Goal: Find specific page/section

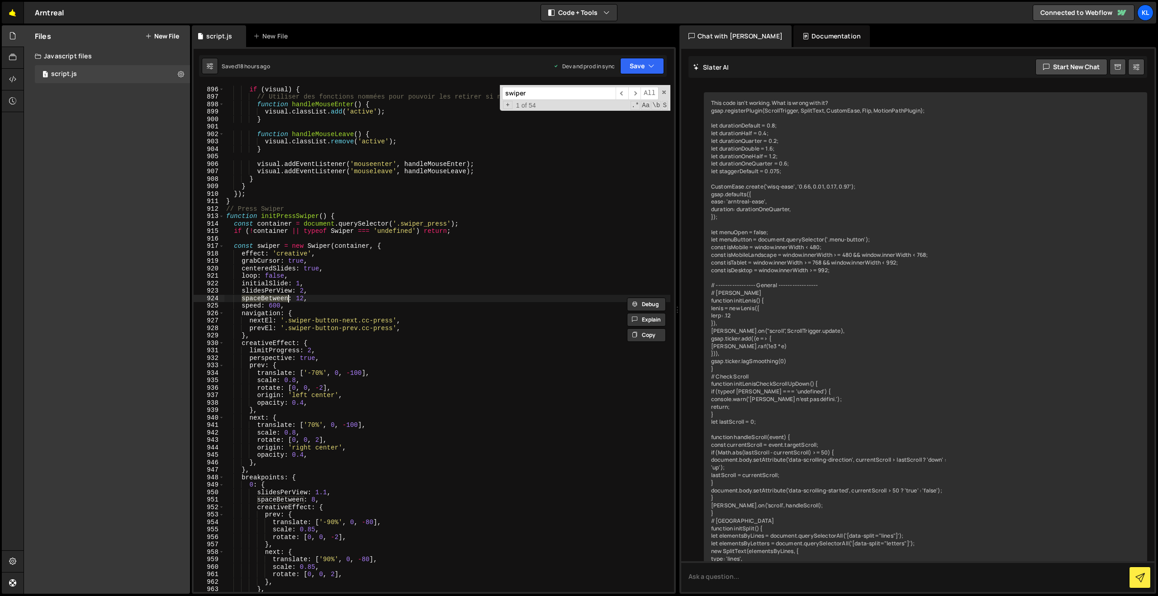
scroll to position [4941, 0]
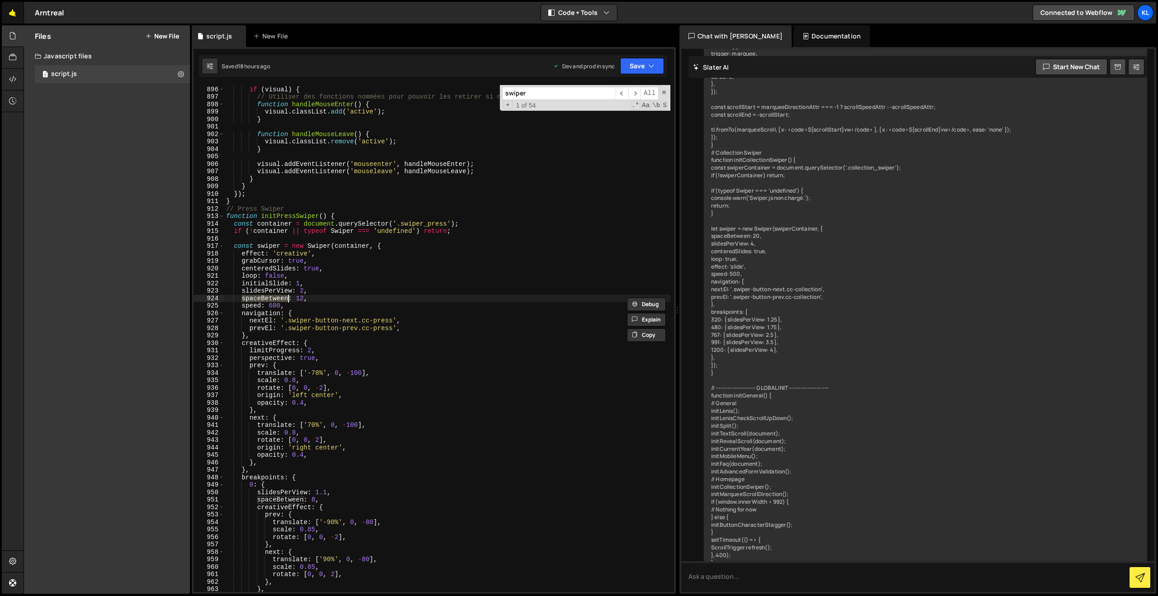
click at [9, 20] on link "🤙" at bounding box center [13, 13] width 22 height 22
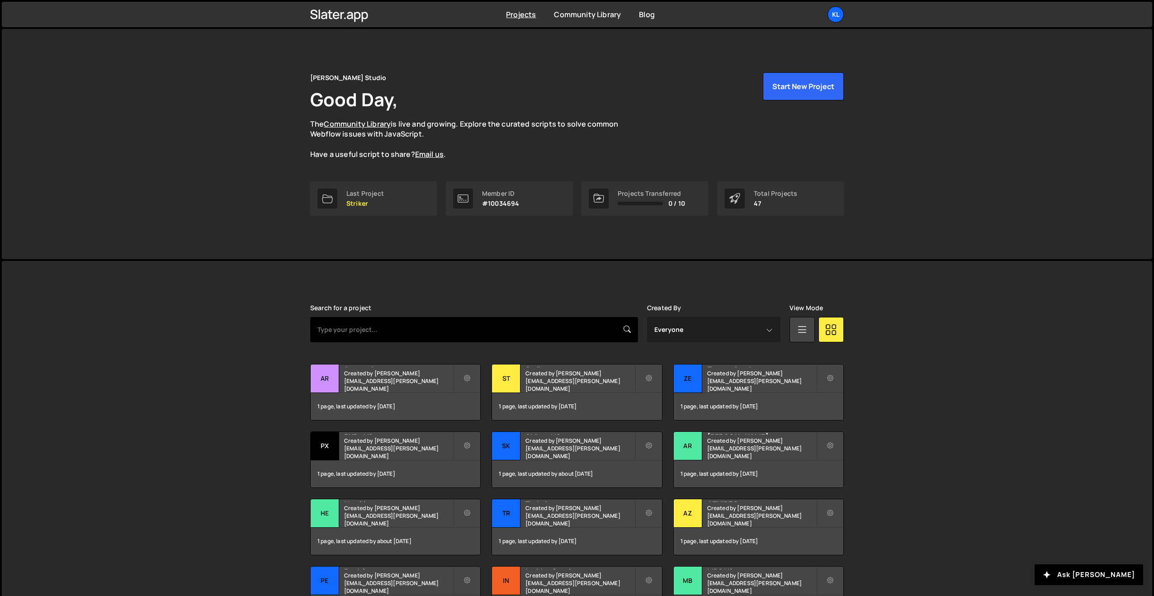
click at [386, 332] on input "text" at bounding box center [474, 329] width 328 height 25
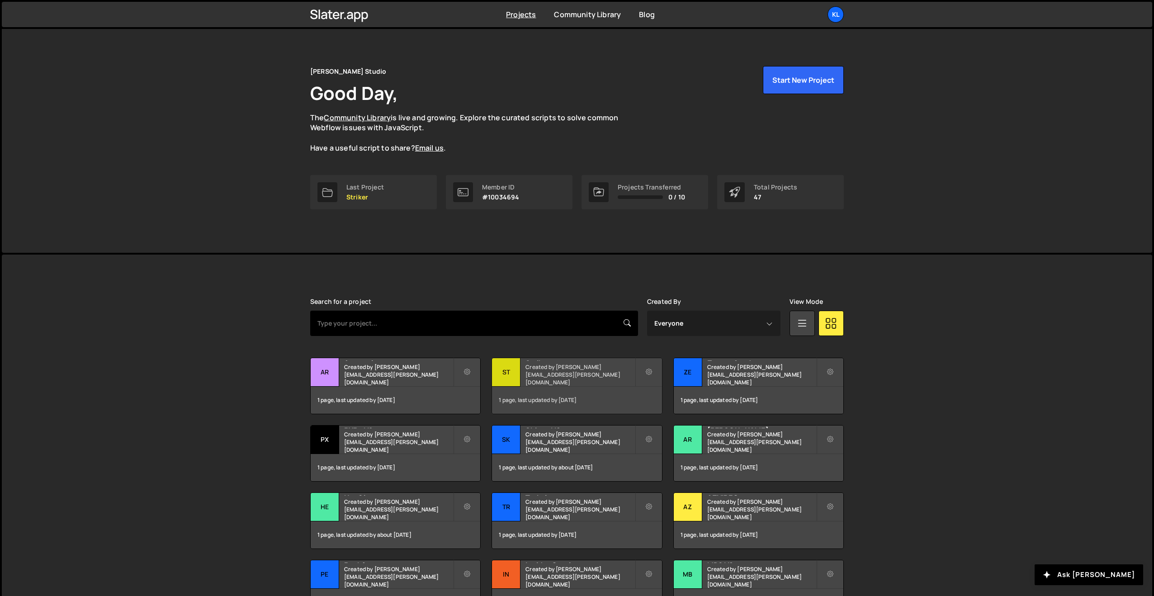
scroll to position [7, 0]
type input "elevate"
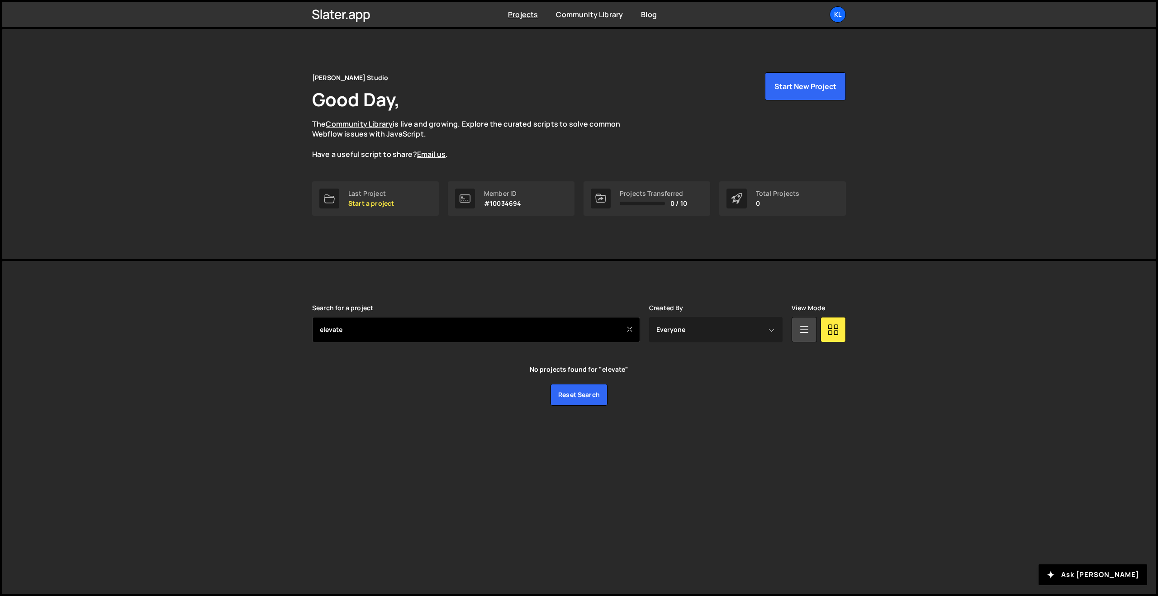
click at [381, 324] on input "elevate" at bounding box center [476, 329] width 328 height 25
type input "Ele"
click at [383, 336] on input "Ele" at bounding box center [476, 329] width 328 height 25
